Goal: Task Accomplishment & Management: Manage account settings

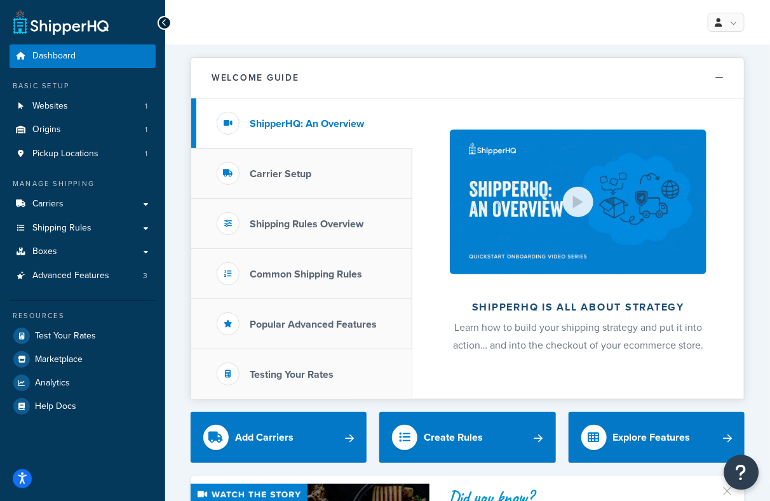
click at [741, 478] on icon "Open Resource Center" at bounding box center [741, 473] width 12 height 18
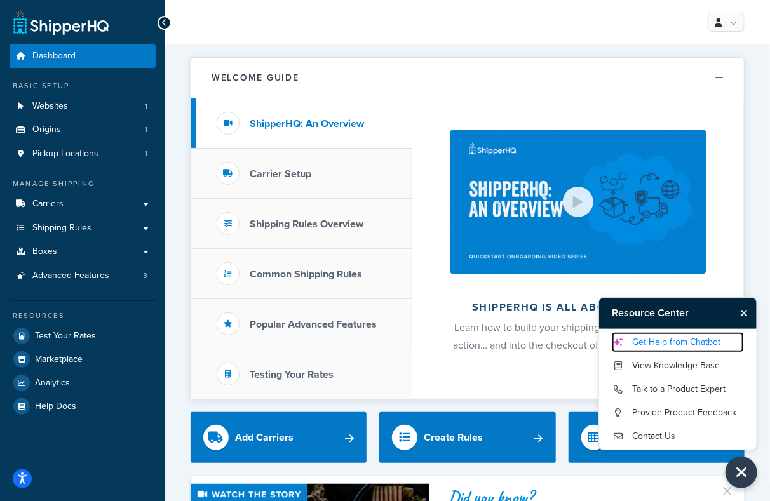
click at [678, 347] on link "Get Help from Chatbot" at bounding box center [678, 342] width 132 height 20
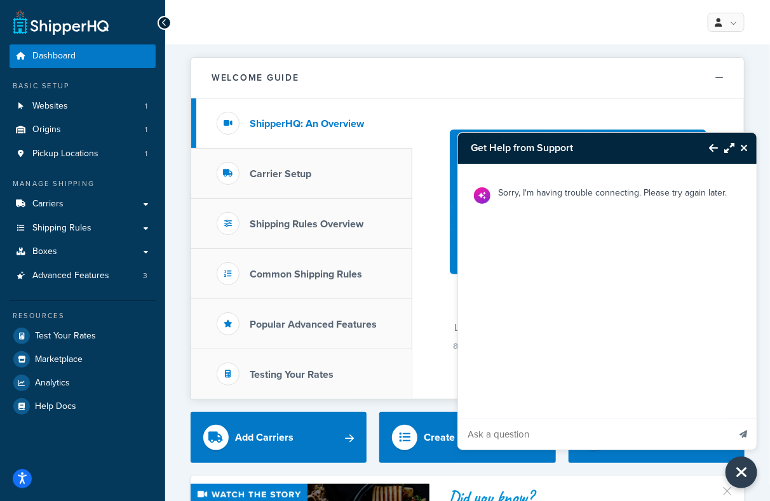
click at [567, 191] on p "Sorry, I'm having trouble connecting. Please try again later." at bounding box center [612, 193] width 229 height 16
click at [752, 152] on button "Close Resource Center" at bounding box center [745, 147] width 22 height 15
click at [744, 147] on div "Welcome Guide ShipperHQ: An Overview Carrier Setup Shipping Rules Overview Comm…" at bounding box center [468, 228] width 554 height 342
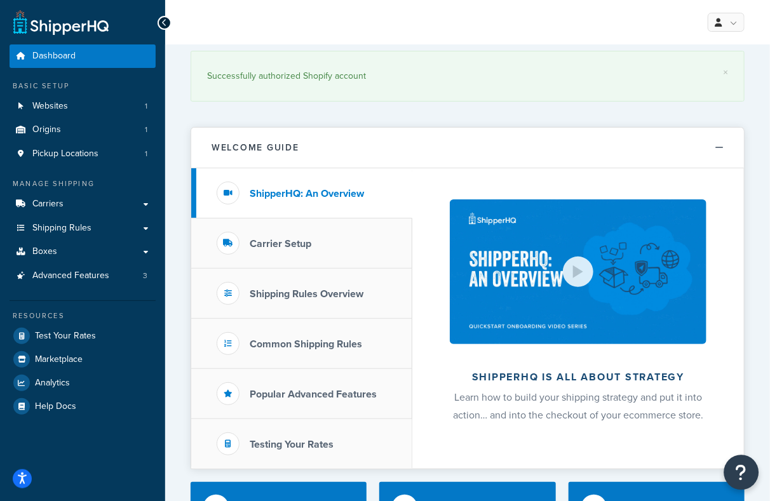
click at [744, 485] on button "Open Resource Center" at bounding box center [741, 472] width 35 height 35
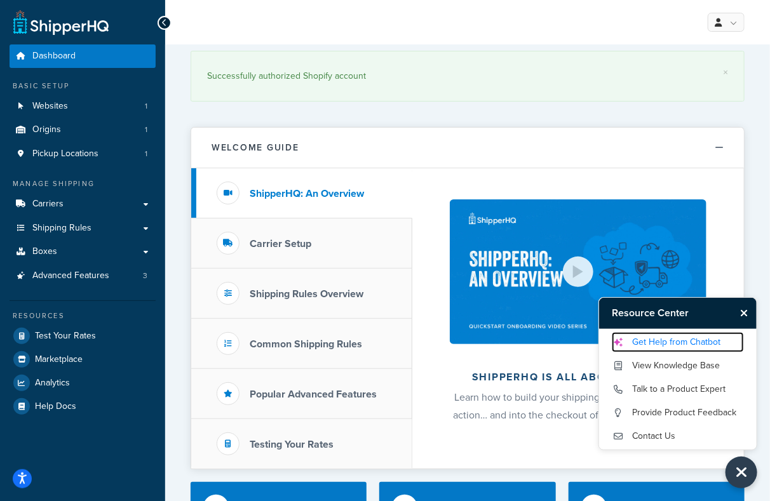
click at [680, 342] on link "Get Help from Chatbot" at bounding box center [678, 342] width 132 height 20
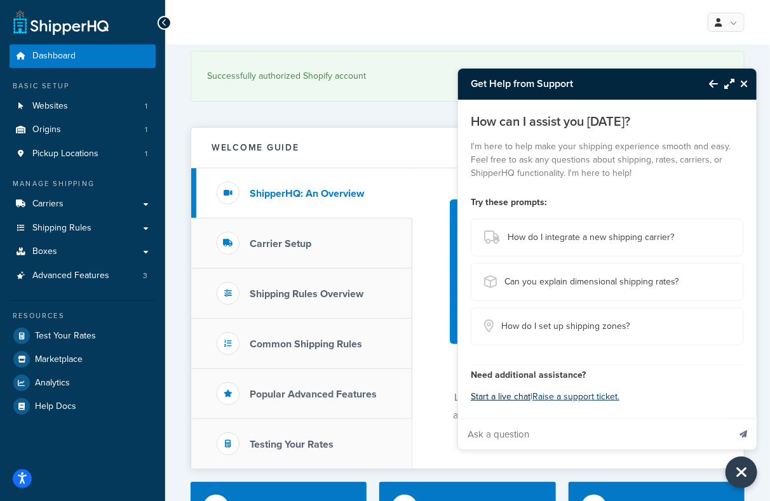
click at [519, 401] on button "Start a live chat" at bounding box center [501, 397] width 60 height 18
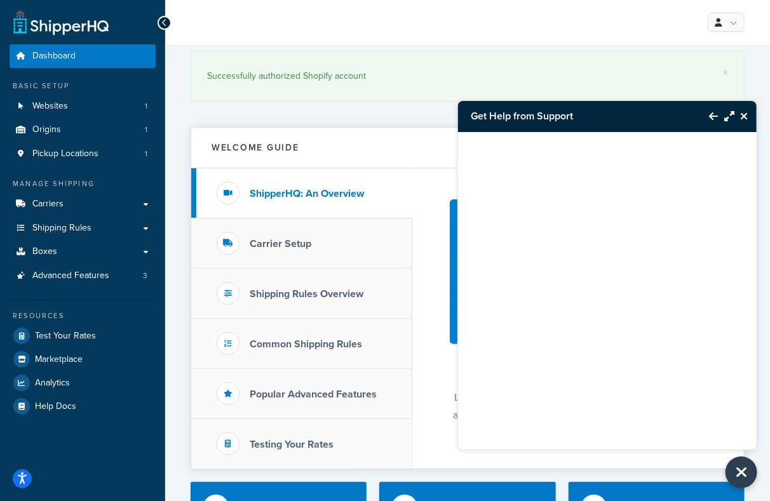
drag, startPoint x: 740, startPoint y: 476, endPoint x: 773, endPoint y: 467, distance: 34.2
click at [741, 471] on icon "Close Resource Center" at bounding box center [741, 473] width 13 height 16
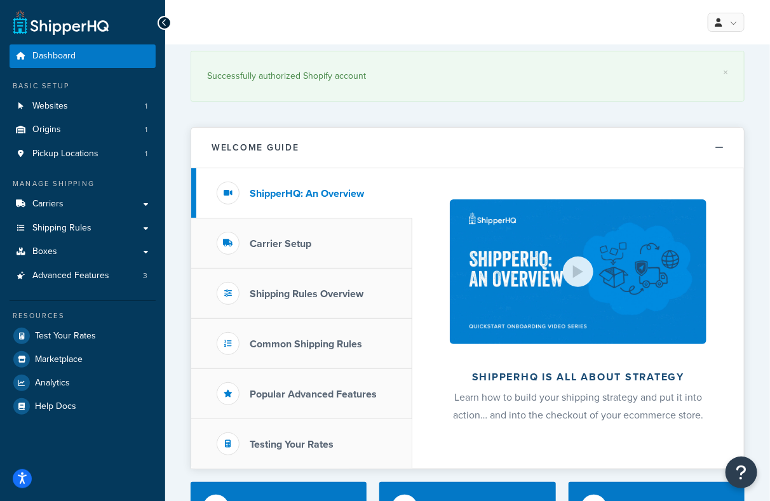
click at [479, 37] on div "My Profile Billing Global Settings Contact Us Logout" at bounding box center [467, 22] width 605 height 44
click at [67, 200] on link "Carriers" at bounding box center [83, 203] width 146 height 23
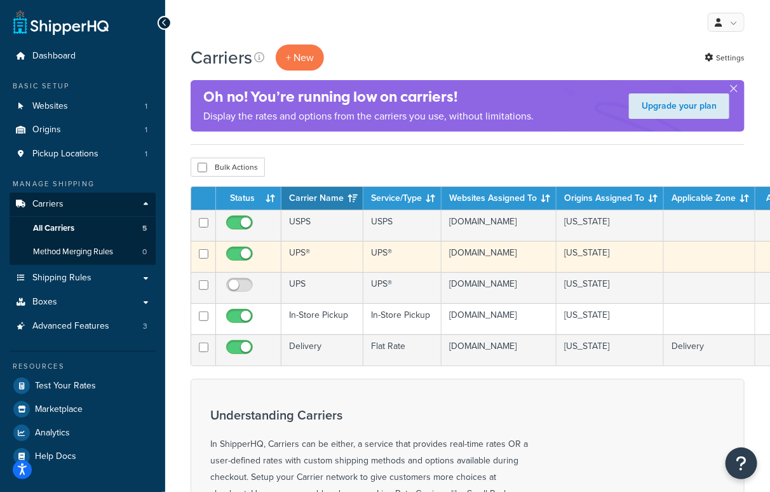
click at [314, 257] on td "UPS®" at bounding box center [322, 256] width 82 height 31
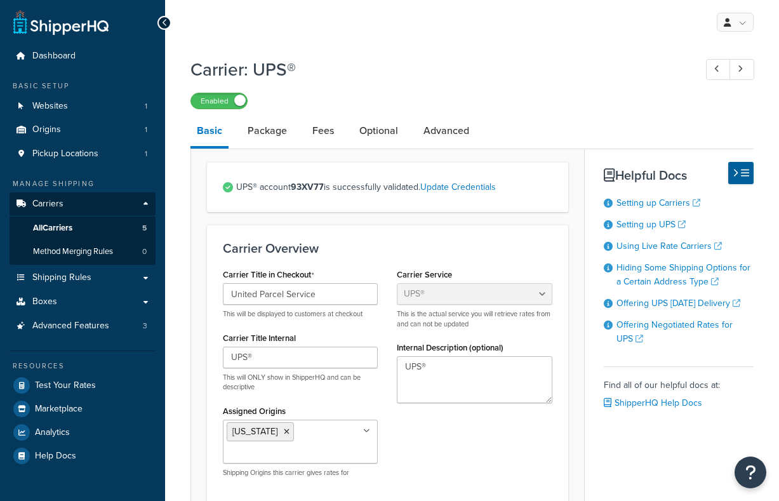
select select "ups"
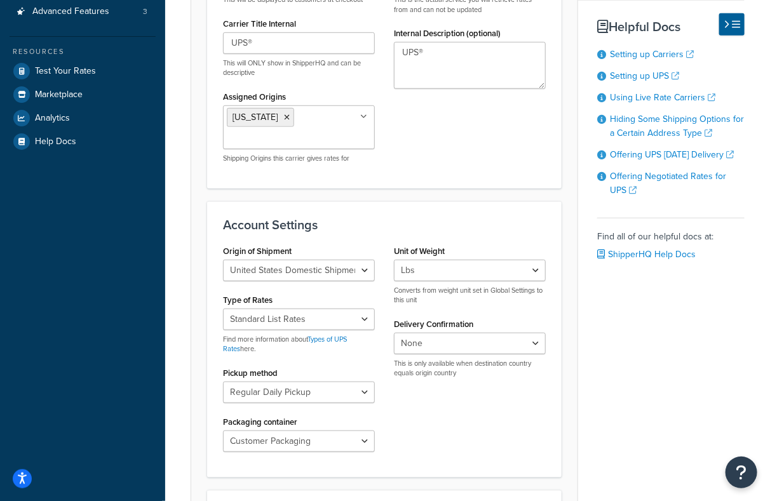
scroll to position [318, 0]
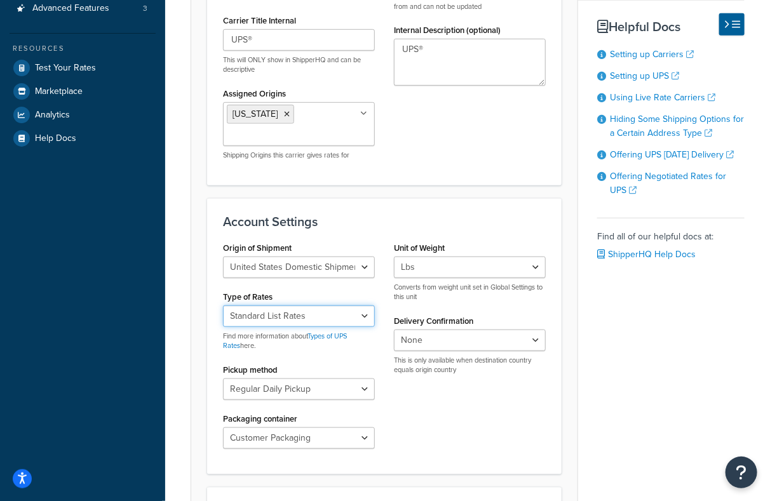
click at [323, 319] on select "Negotiated Rates (Rates Associated with Shipper Number) Daily Rates Retail Rate…" at bounding box center [299, 316] width 152 height 22
select select "00"
click at [223, 305] on select "Negotiated Rates (Rates Associated with Shipper Number) Daily Rates Retail Rate…" at bounding box center [299, 316] width 152 height 22
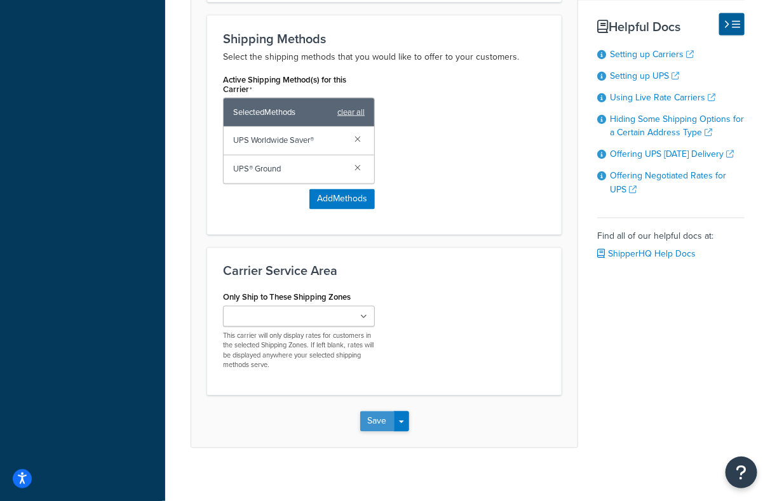
scroll to position [795, 0]
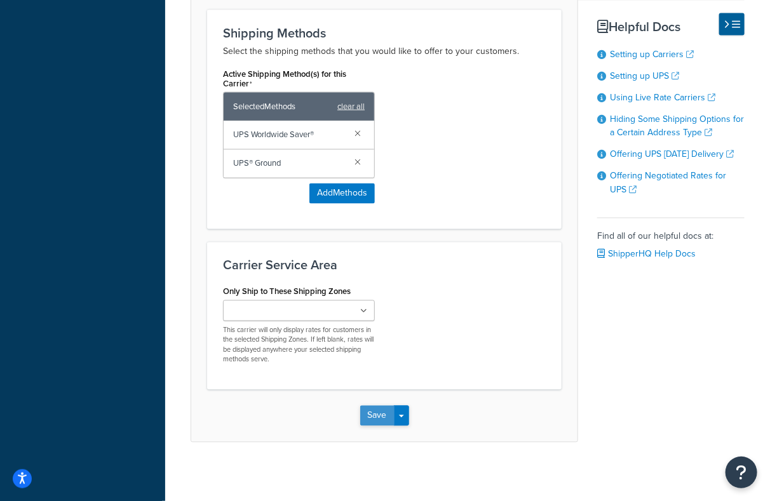
click at [371, 409] on button "Save" at bounding box center [377, 416] width 34 height 20
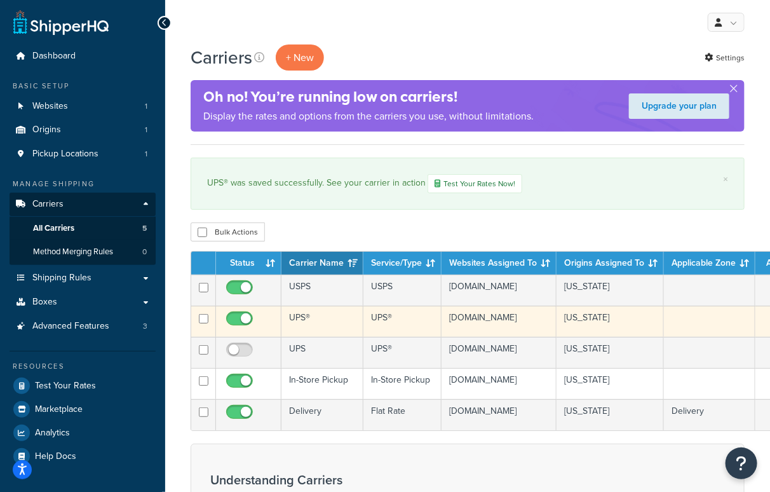
click at [335, 326] on td "UPS®" at bounding box center [322, 320] width 82 height 31
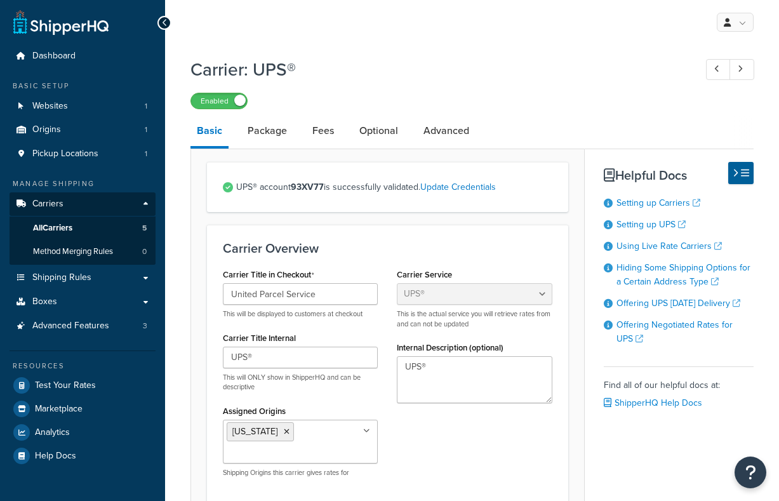
select select "ups"
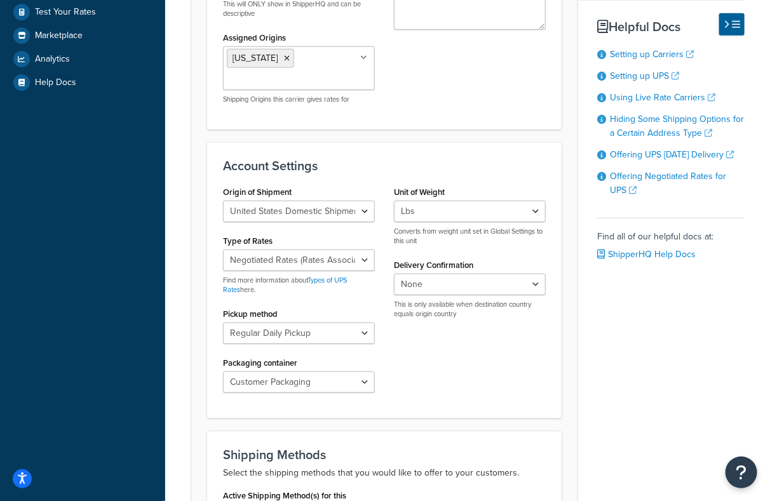
scroll to position [381, 0]
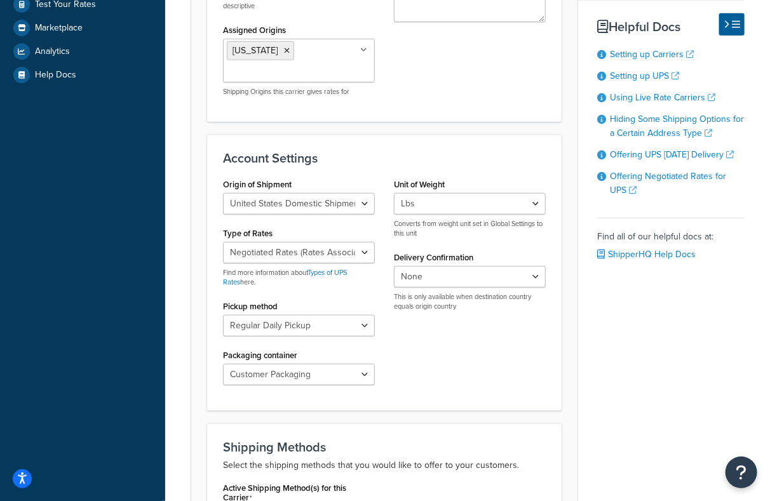
click at [440, 344] on div "Origin of Shipment [GEOGRAPHIC_DATA] Domestic Shipments Shipments Originating i…" at bounding box center [384, 285] width 342 height 220
click at [349, 385] on div "Origin of Shipment [GEOGRAPHIC_DATA] Domestic Shipments Shipments Originating i…" at bounding box center [298, 285] width 171 height 220
click at [349, 376] on select "Customer Packaging UPS Letter Envelope Customer Supplied Package UPS Tube UPS P…" at bounding box center [299, 375] width 152 height 22
click at [506, 369] on div "Origin of Shipment [GEOGRAPHIC_DATA] Domestic Shipments Shipments Originating i…" at bounding box center [384, 285] width 342 height 220
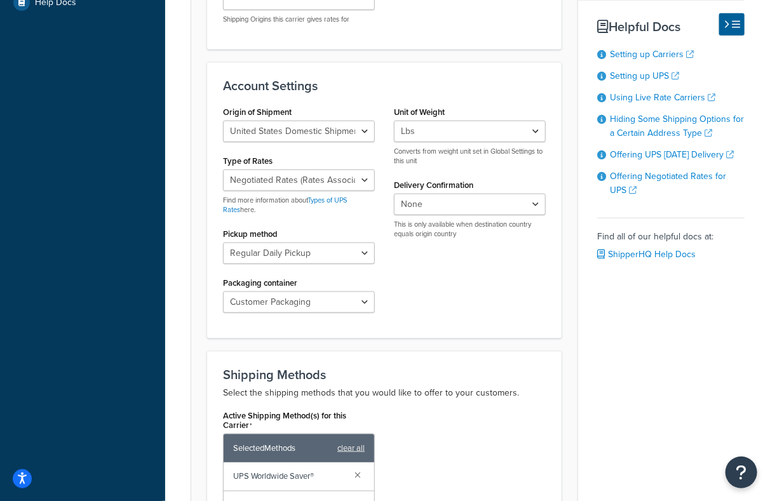
scroll to position [445, 0]
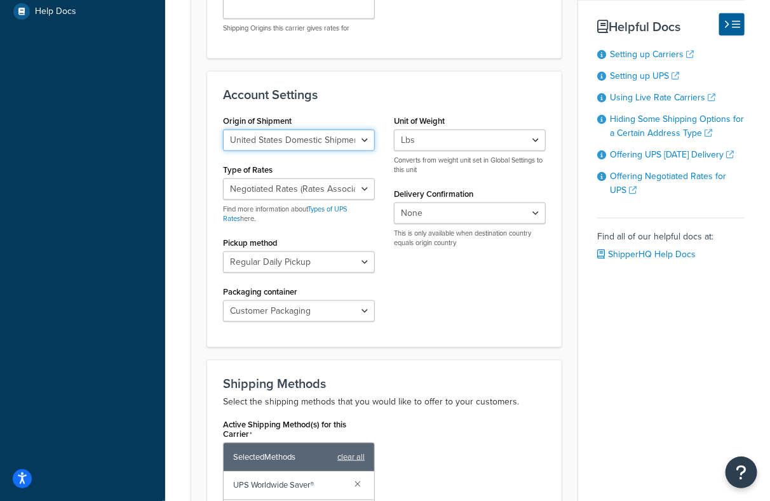
click at [334, 140] on select "United States Domestic Shipments Shipments Originating in [GEOGRAPHIC_DATA] Shi…" at bounding box center [299, 141] width 152 height 22
click at [498, 290] on div "Origin of Shipment [GEOGRAPHIC_DATA] Domestic Shipments Shipments Originating i…" at bounding box center [384, 222] width 342 height 220
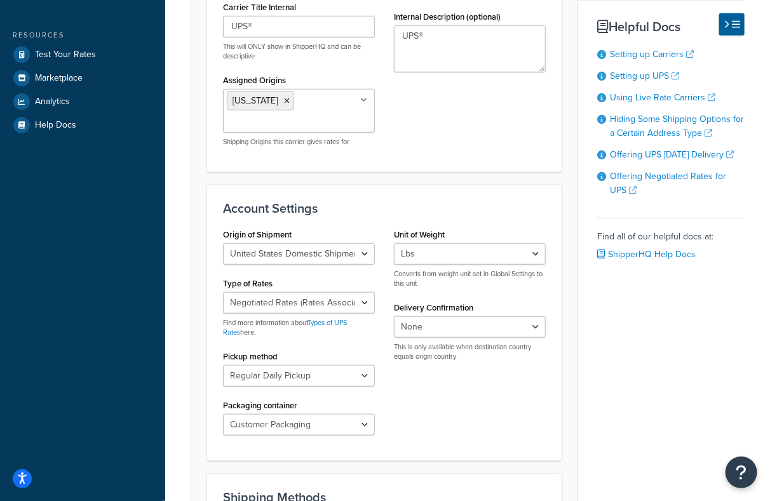
scroll to position [351, 0]
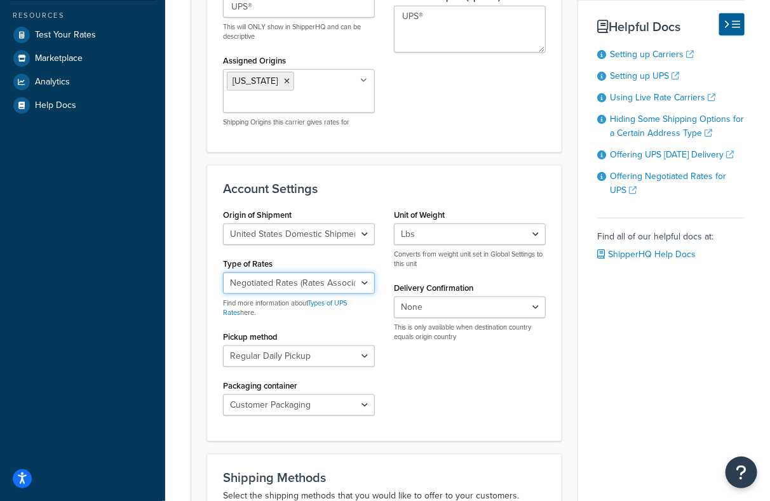
click at [311, 288] on select "Negotiated Rates (Rates Associated with Shipper Number) Daily Rates Retail Rate…" at bounding box center [299, 283] width 152 height 22
click at [726, 330] on div "Basic Package Fees Optional Advanced UPS® account 93XV77 is successfully valida…" at bounding box center [468, 326] width 554 height 1122
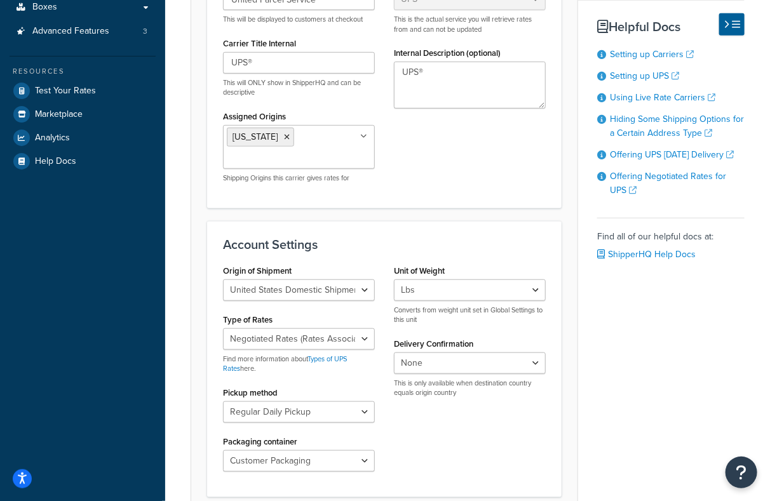
scroll to position [318, 0]
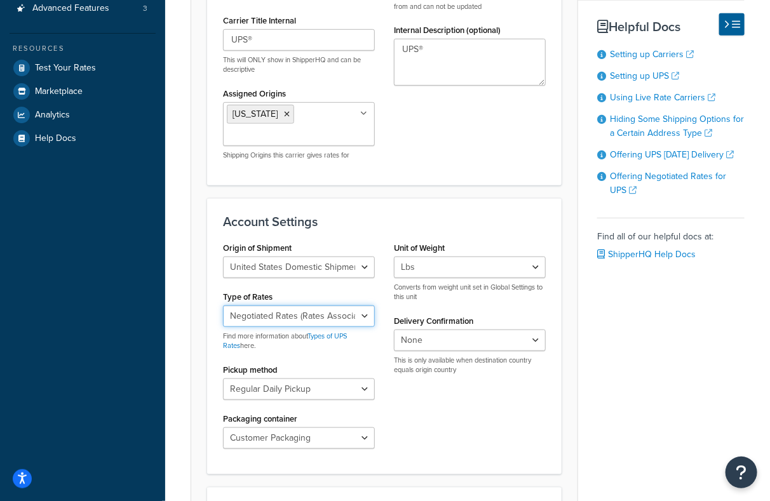
click at [325, 316] on select "Negotiated Rates (Rates Associated with Shipper Number) Daily Rates Retail Rate…" at bounding box center [299, 316] width 152 height 22
click at [576, 177] on form "UPS® account 93XV77 is successfully validated. Update Credentials Carrier Overv…" at bounding box center [384, 381] width 386 height 1075
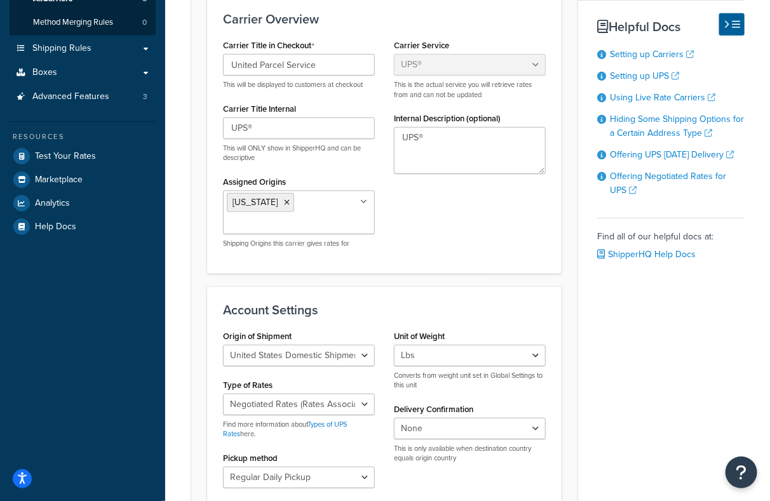
scroll to position [0, 0]
